Goal: Task Accomplishment & Management: Use online tool/utility

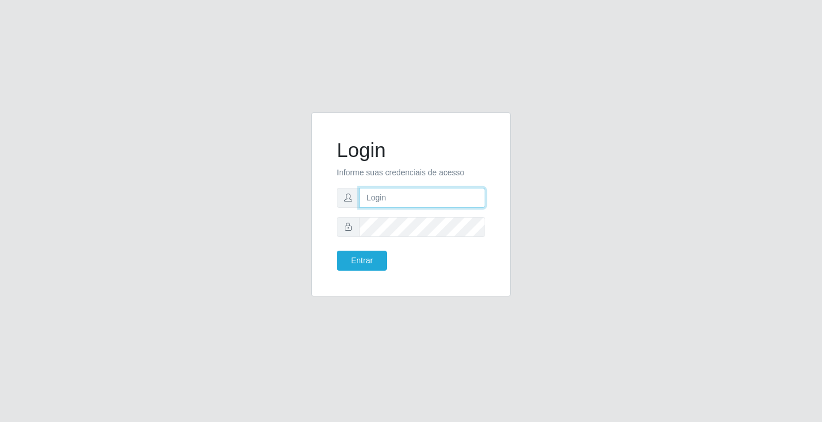
click at [390, 196] on input "text" at bounding box center [422, 198] width 126 height 20
type input "zivaneide@ideal"
click at [337, 250] on button "Entrar" at bounding box center [362, 260] width 50 height 20
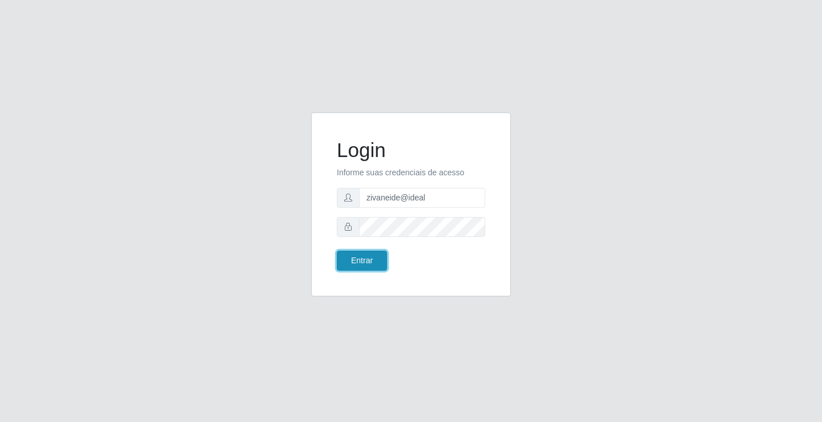
click at [363, 256] on button "Entrar" at bounding box center [362, 260] width 50 height 20
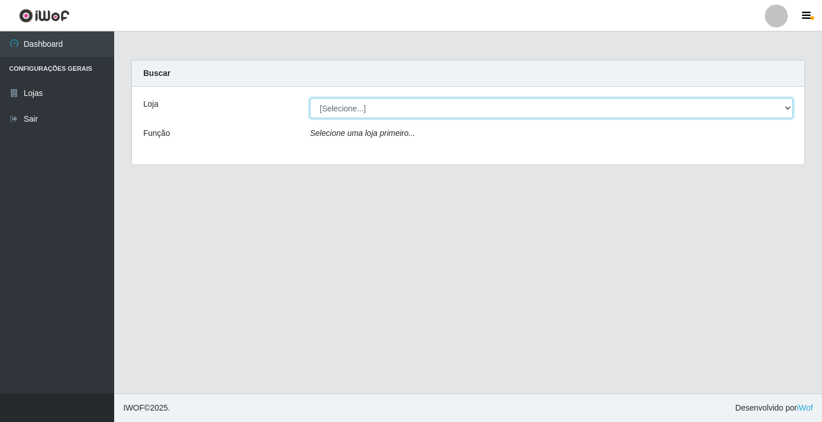
click at [789, 105] on select "[Selecione...] Ideal - Conceição" at bounding box center [551, 108] width 483 height 20
select select "231"
click at [310, 98] on select "[Selecione...] Ideal - Conceição" at bounding box center [551, 108] width 483 height 20
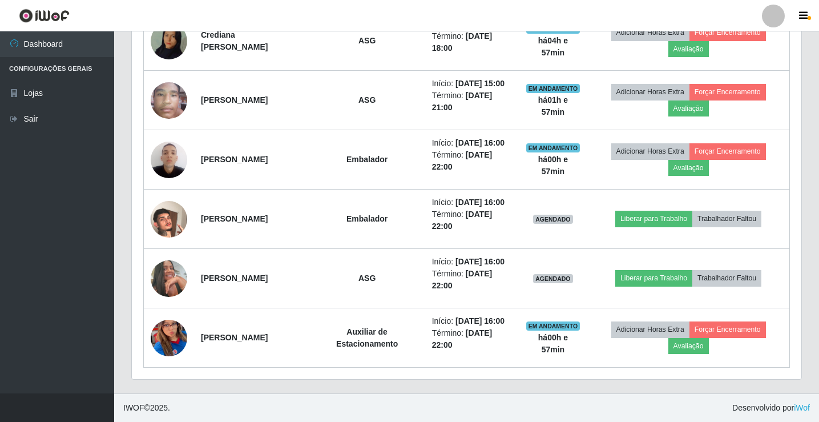
scroll to position [571, 0]
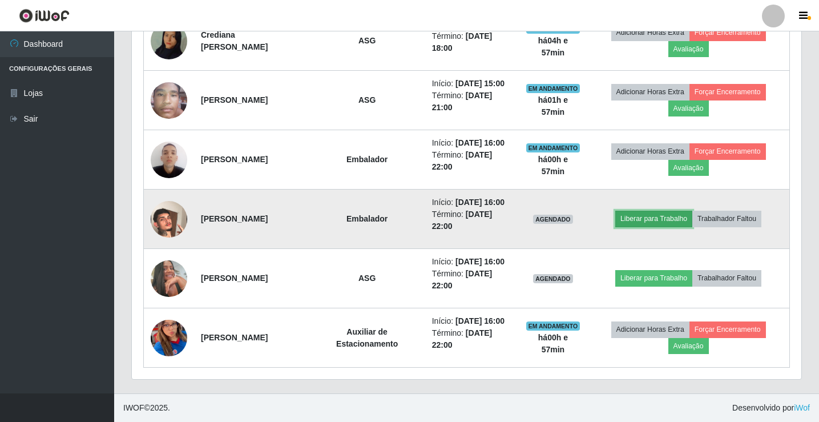
click at [664, 227] on button "Liberar para Trabalho" at bounding box center [653, 219] width 77 height 16
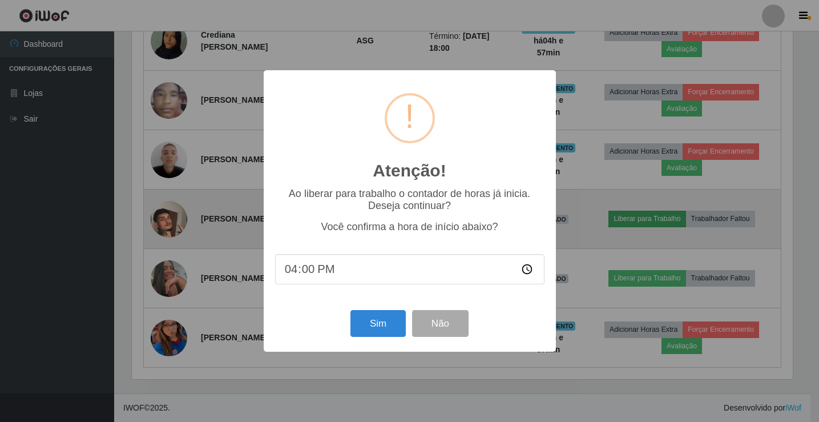
scroll to position [237, 664]
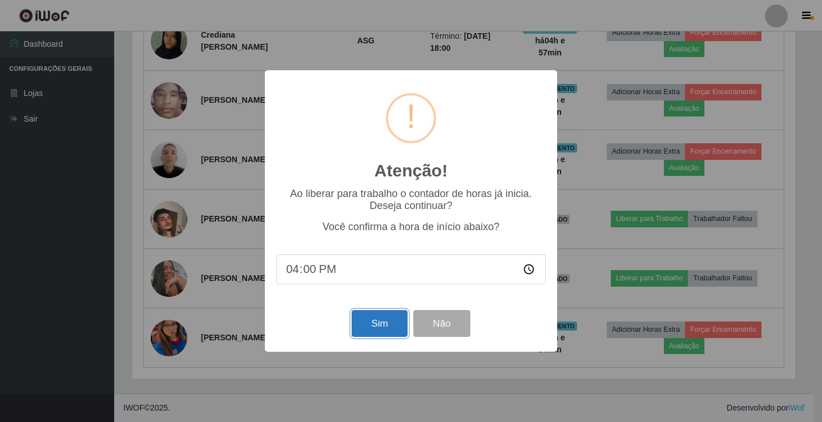
click at [381, 326] on button "Sim" at bounding box center [378, 323] width 55 height 27
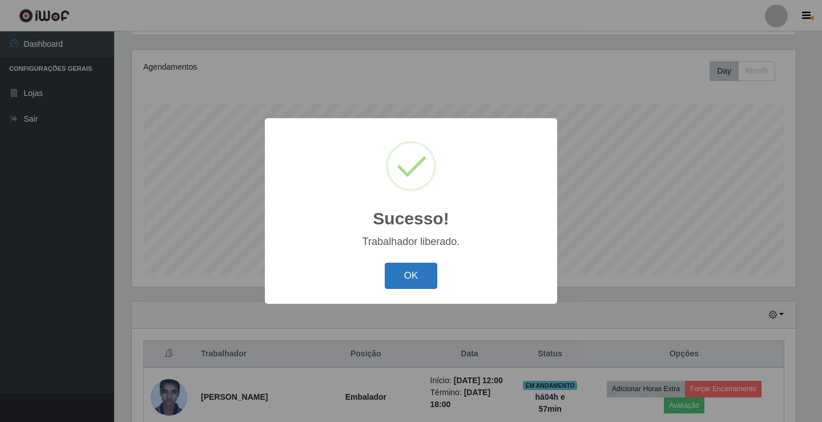
click at [425, 269] on button "OK" at bounding box center [411, 275] width 53 height 27
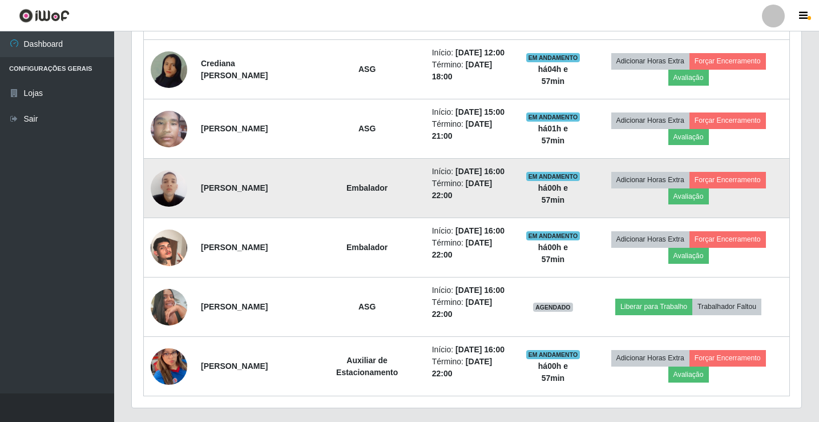
scroll to position [589, 0]
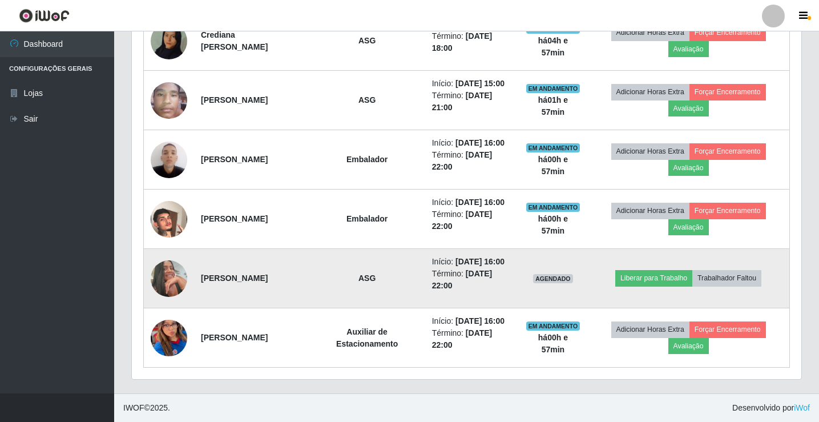
click at [162, 297] on img at bounding box center [169, 278] width 37 height 37
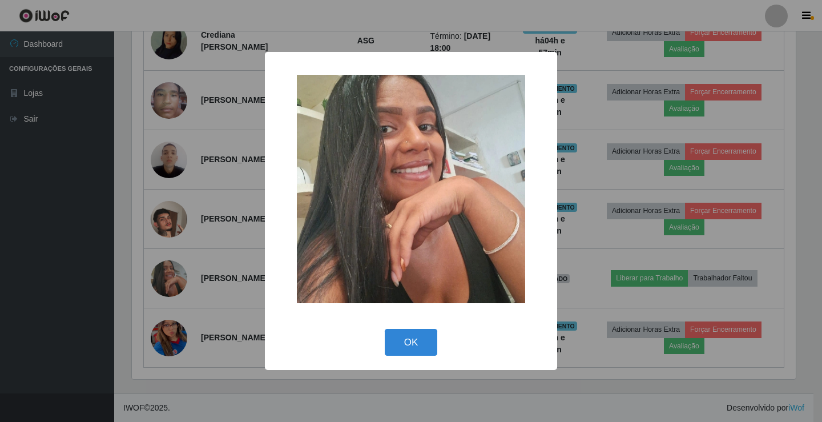
click at [237, 210] on div "× OK Cancel" at bounding box center [411, 211] width 822 height 422
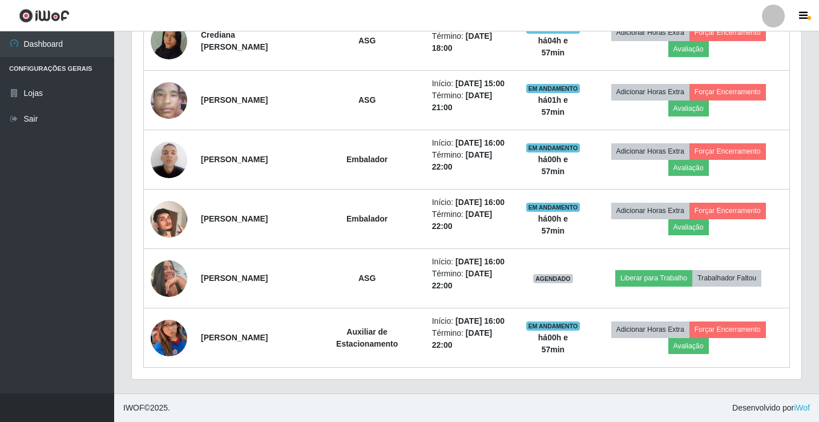
scroll to position [632, 0]
click at [46, 118] on link "Sair" at bounding box center [57, 119] width 114 height 26
